Goal: Find specific page/section: Find specific page/section

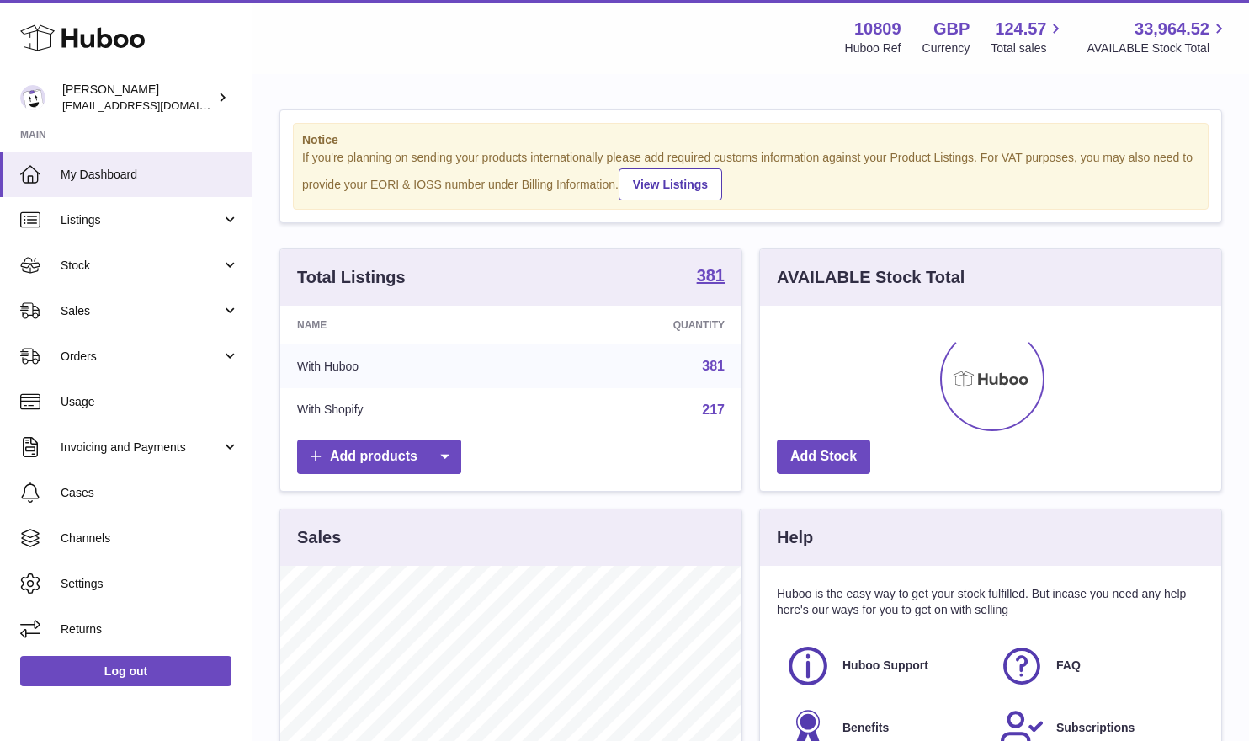
scroll to position [263, 461]
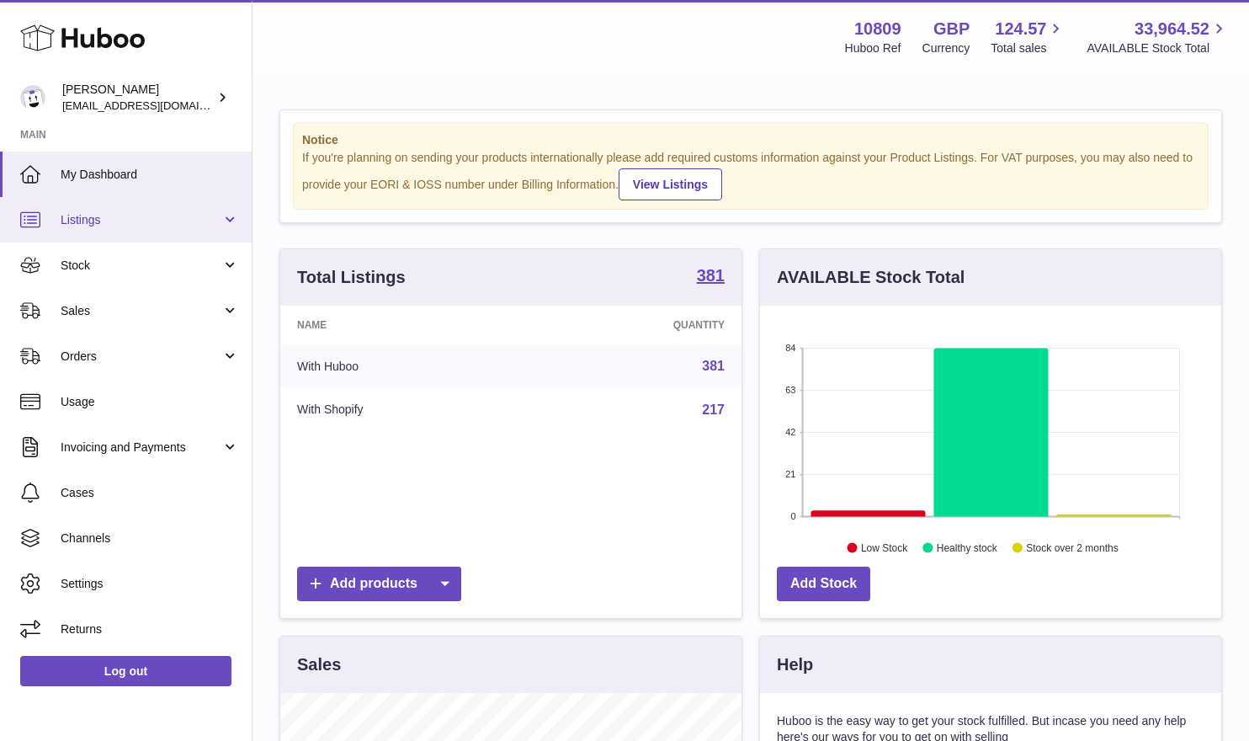
click at [121, 204] on link "Listings" at bounding box center [126, 219] width 252 height 45
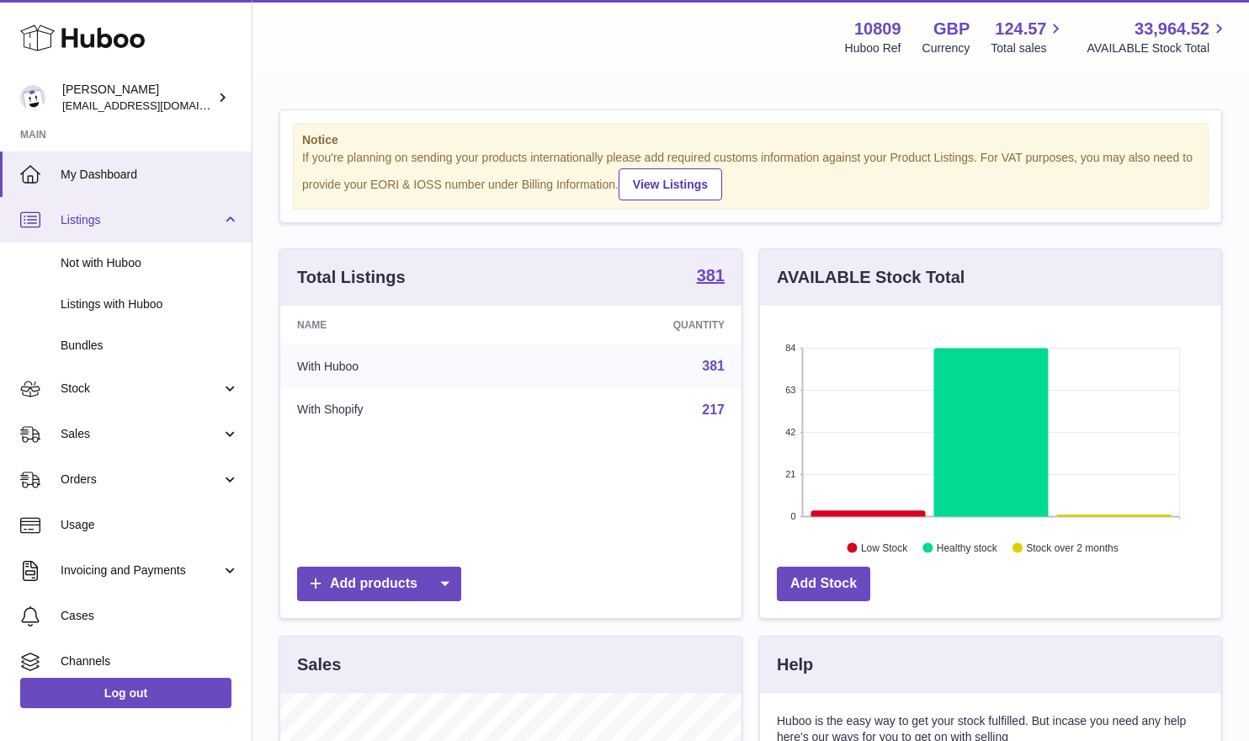
click at [141, 228] on link "Listings" at bounding box center [126, 219] width 252 height 45
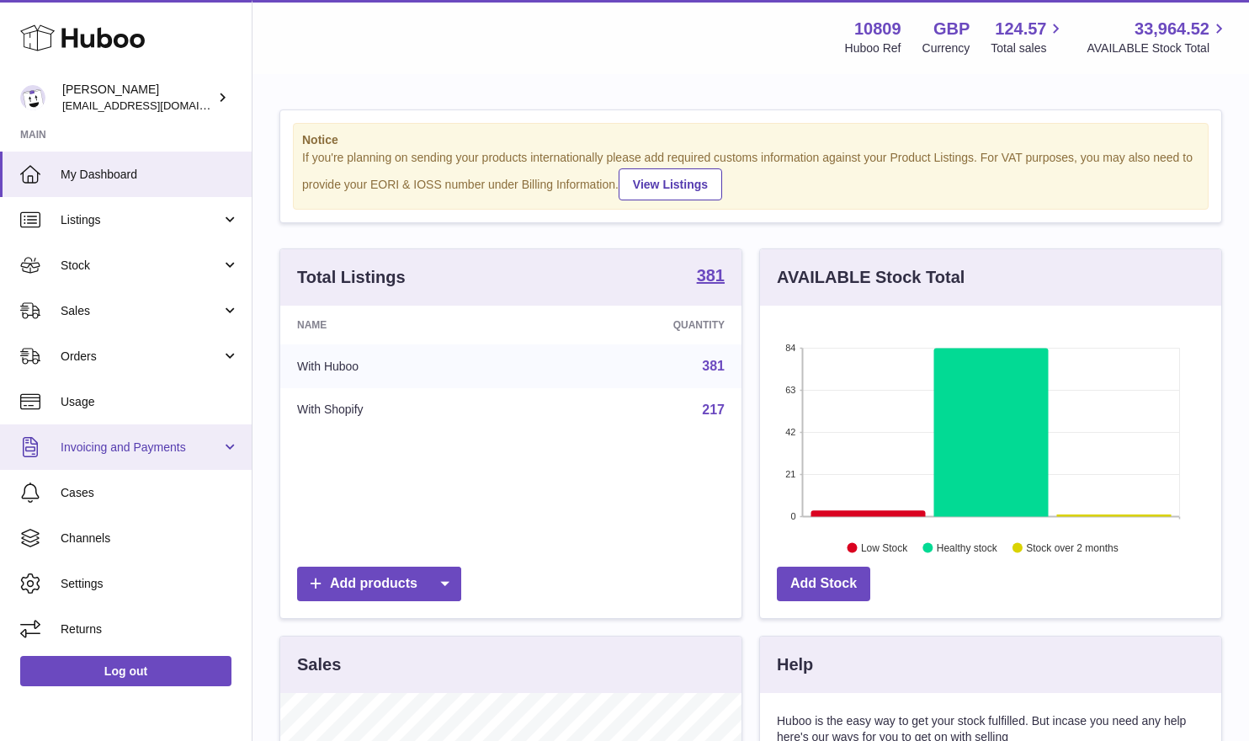
click at [176, 453] on span "Invoicing and Payments" at bounding box center [141, 447] width 161 height 16
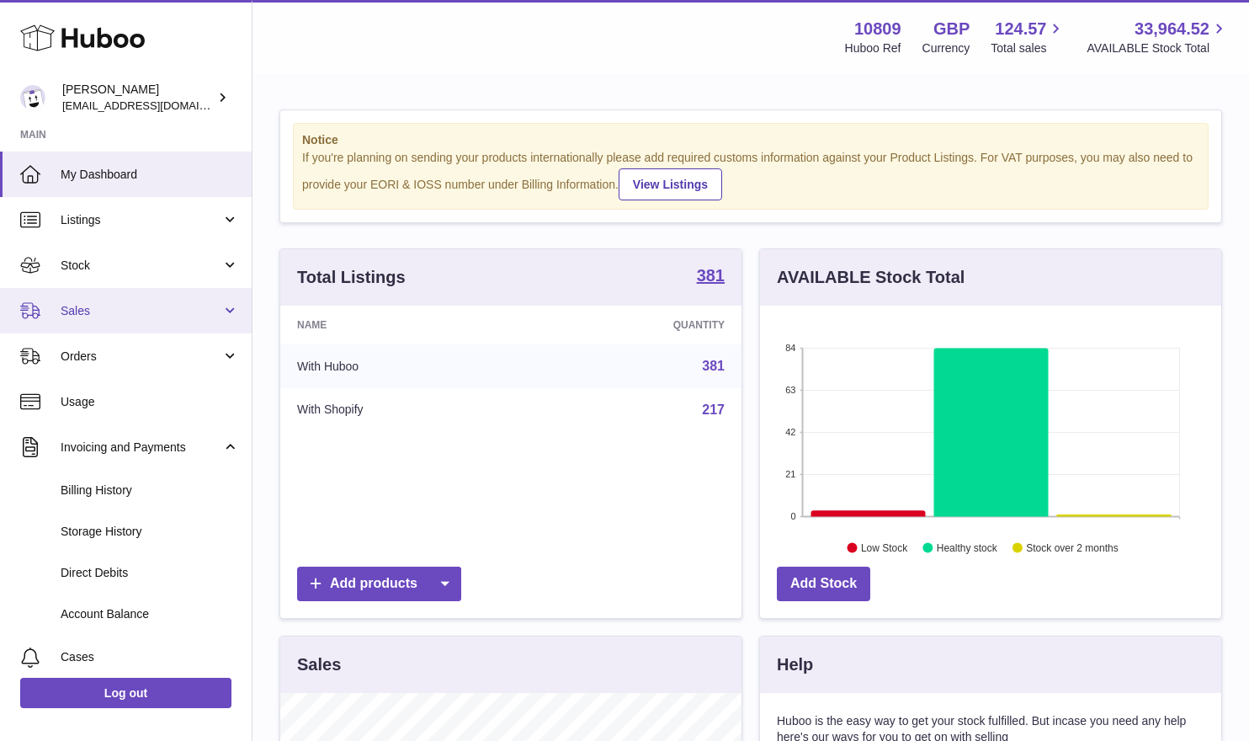
click at [102, 327] on link "Sales" at bounding box center [126, 310] width 252 height 45
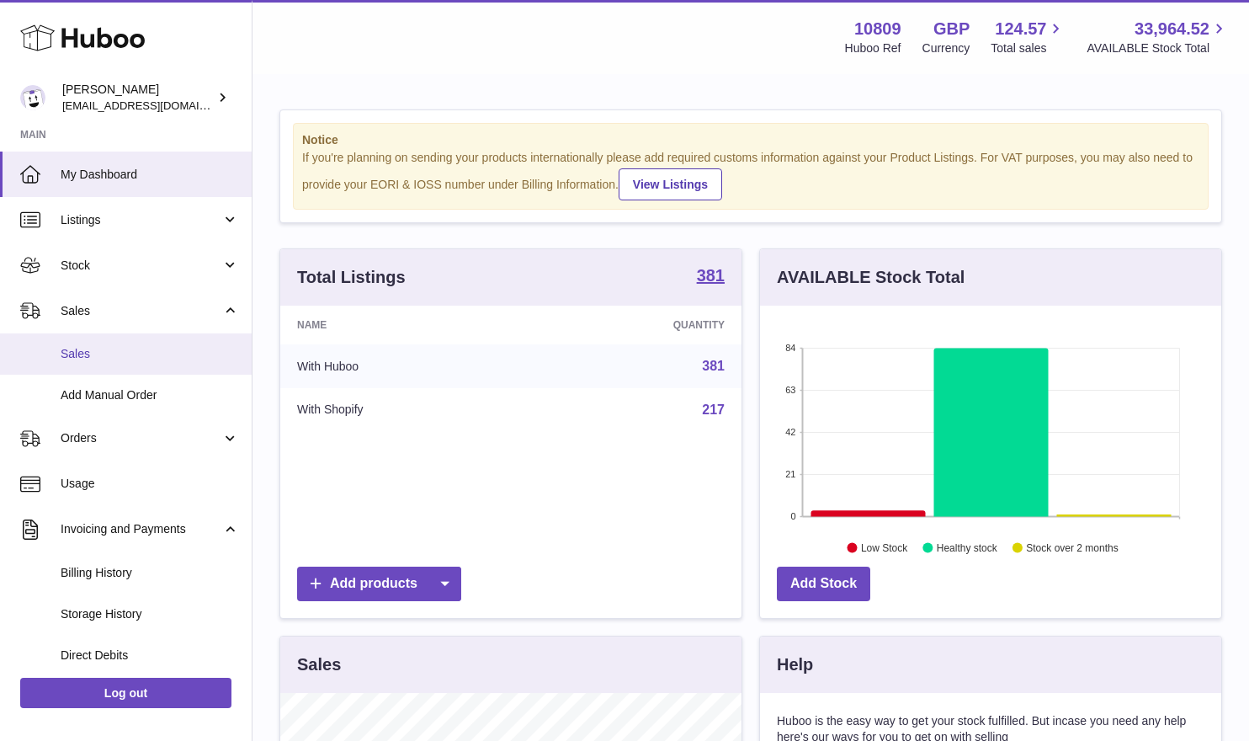
click at [131, 353] on span "Sales" at bounding box center [150, 354] width 178 height 16
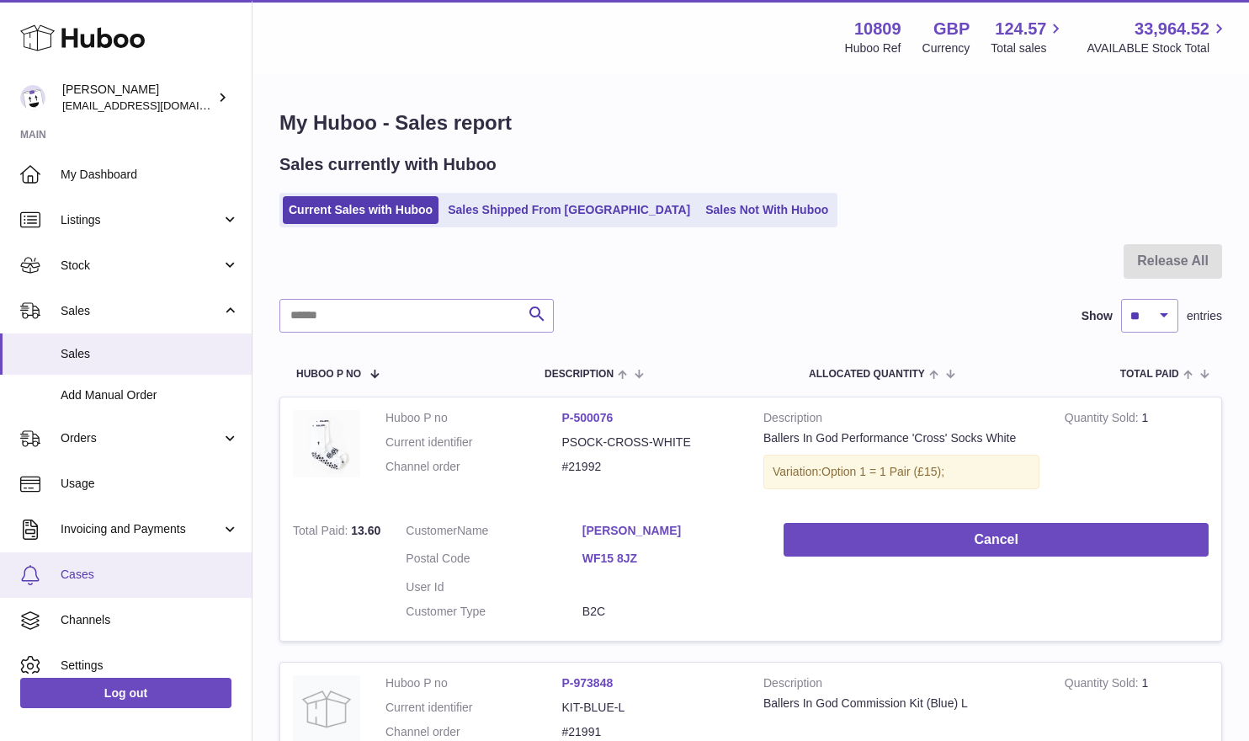
click at [93, 582] on span "Cases" at bounding box center [150, 575] width 178 height 16
click at [88, 580] on span "Cases" at bounding box center [150, 575] width 178 height 16
